Goal: Task Accomplishment & Management: Use online tool/utility

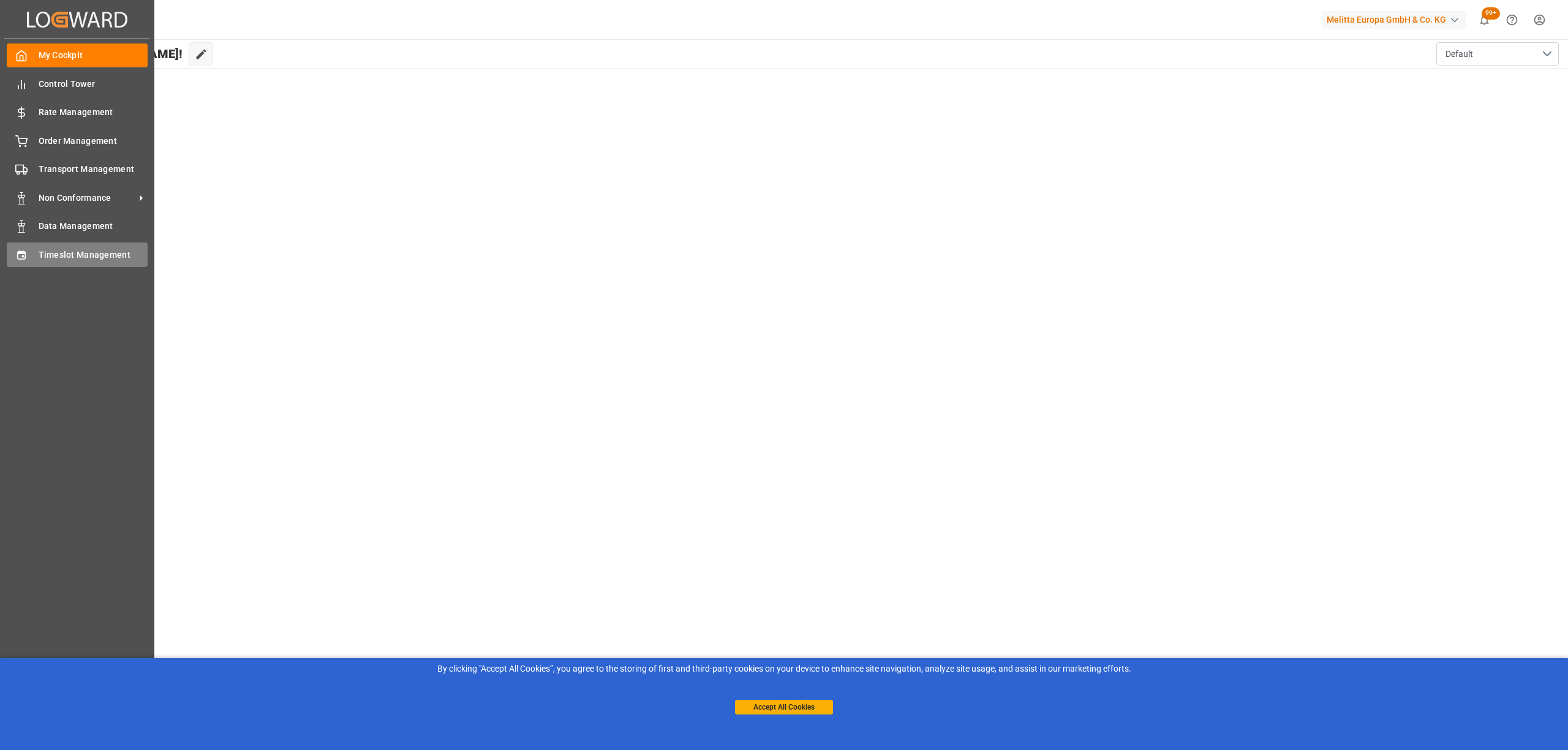
click at [26, 255] on icon at bounding box center [21, 254] width 12 height 12
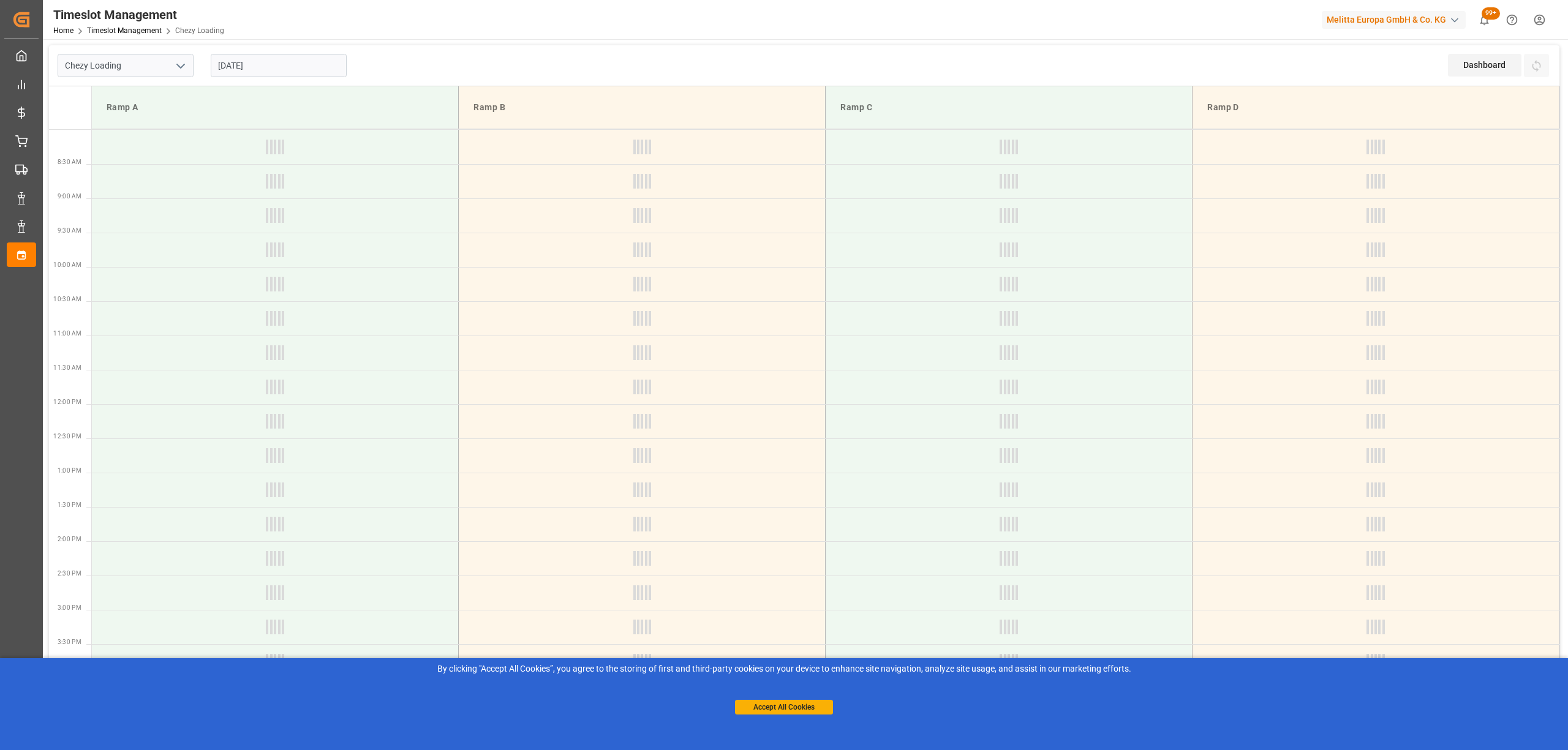
type input "Chezy Loading"
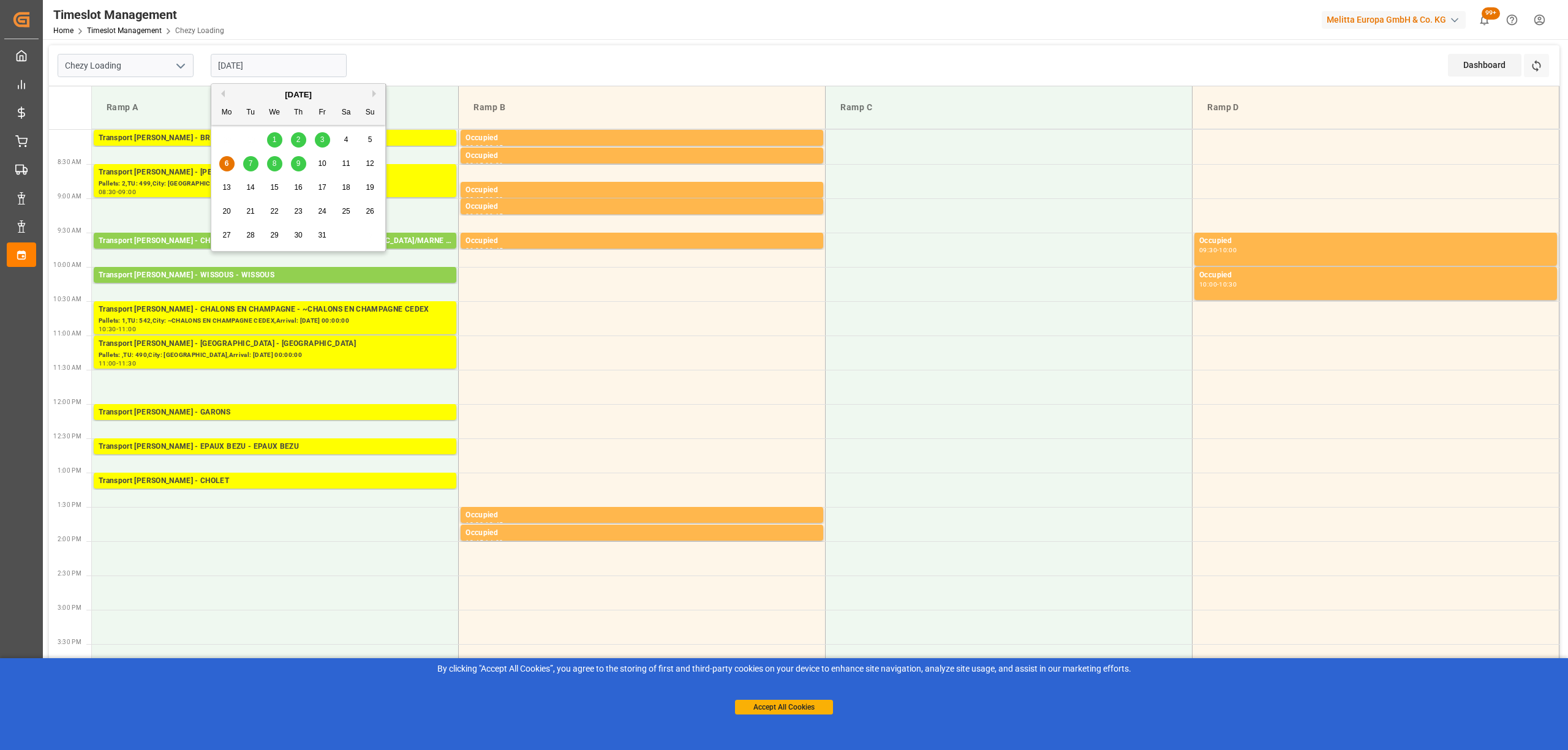
click at [290, 73] on input "[DATE]" at bounding box center [279, 65] width 136 height 23
click at [325, 140] on div "3" at bounding box center [323, 140] width 15 height 14
type input "03-10-2025"
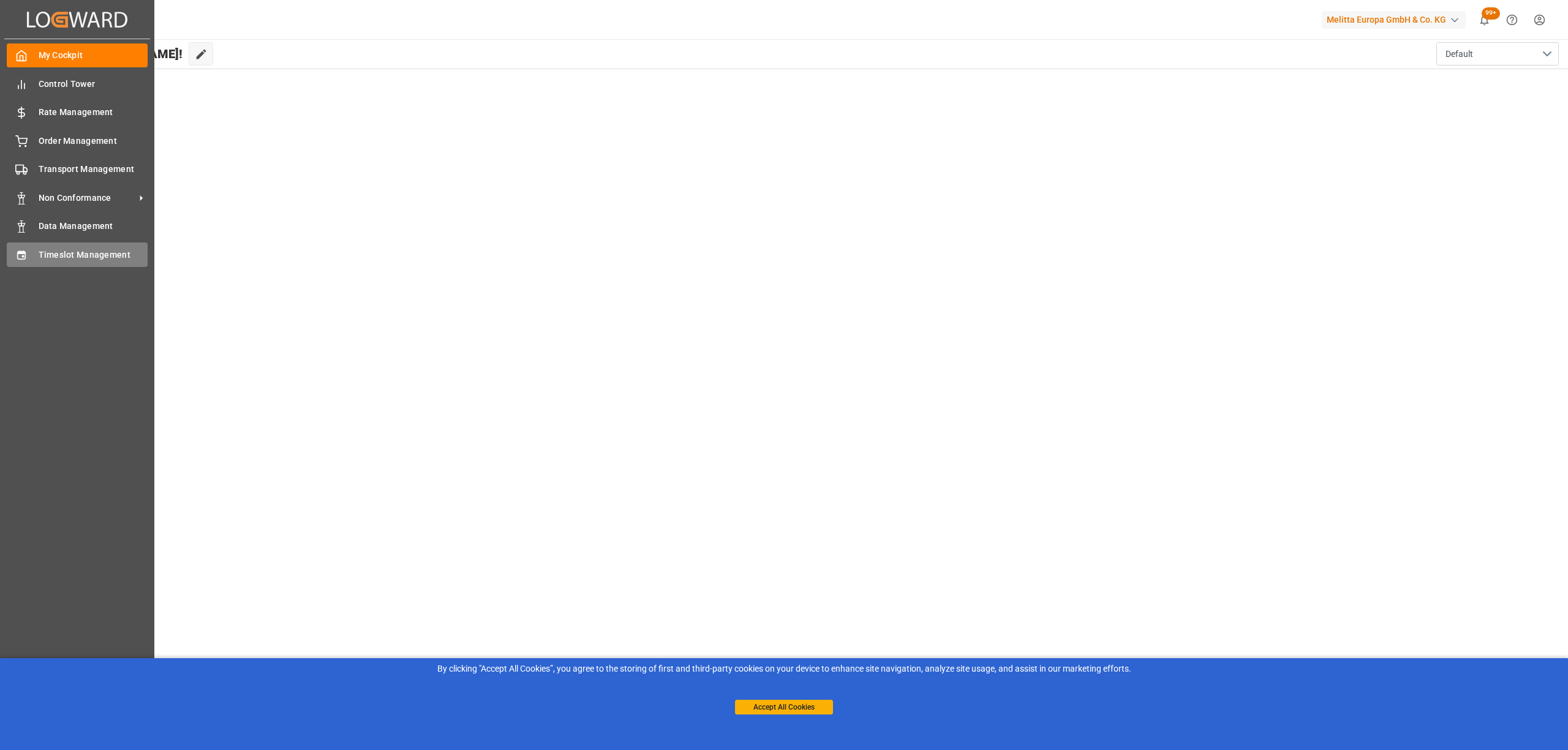
click at [31, 251] on div "Timeslot Management Timeslot Management" at bounding box center [77, 254] width 141 height 24
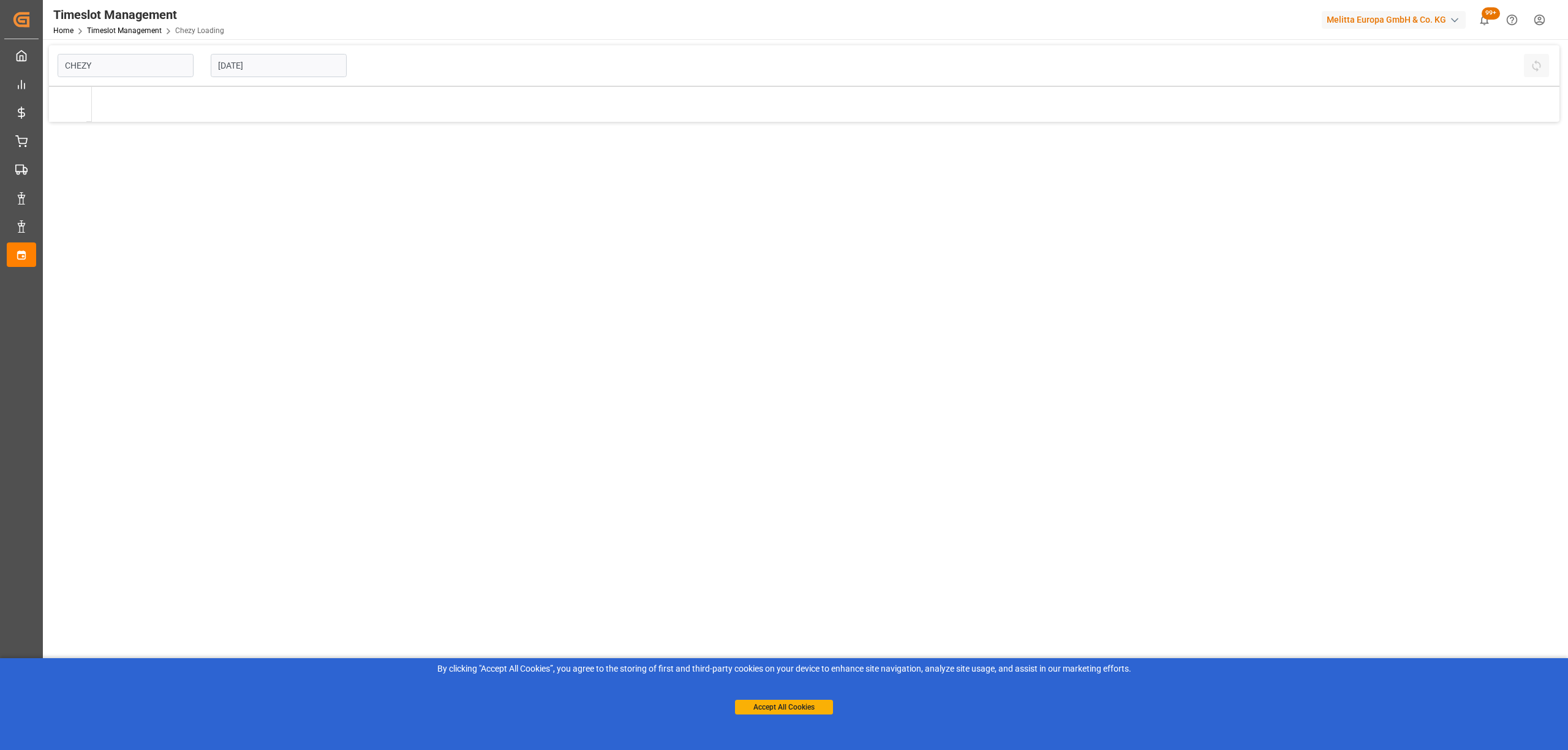
type input "Chezy Loading"
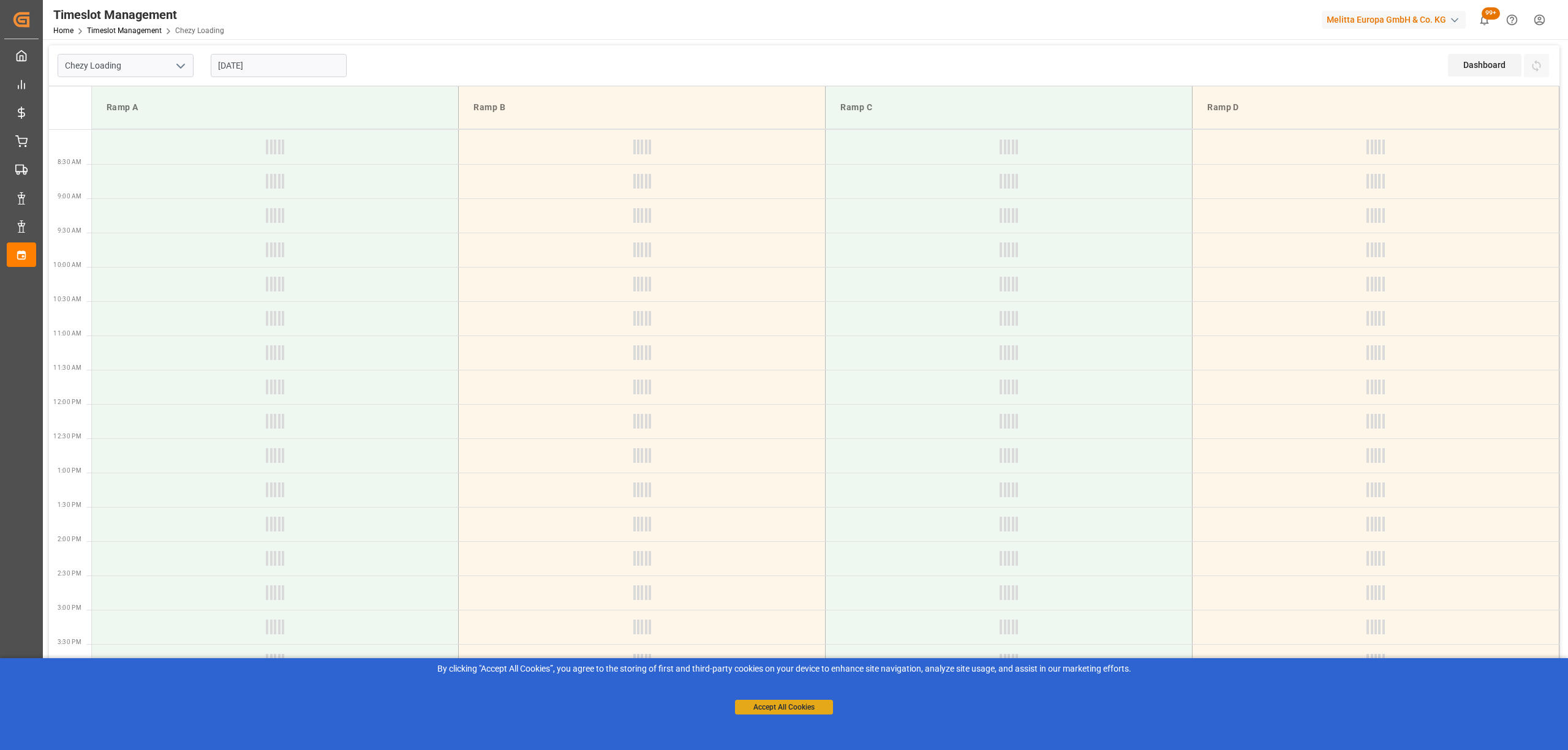
click at [787, 704] on button "Accept All Cookies" at bounding box center [784, 706] width 98 height 14
